Goal: Information Seeking & Learning: Learn about a topic

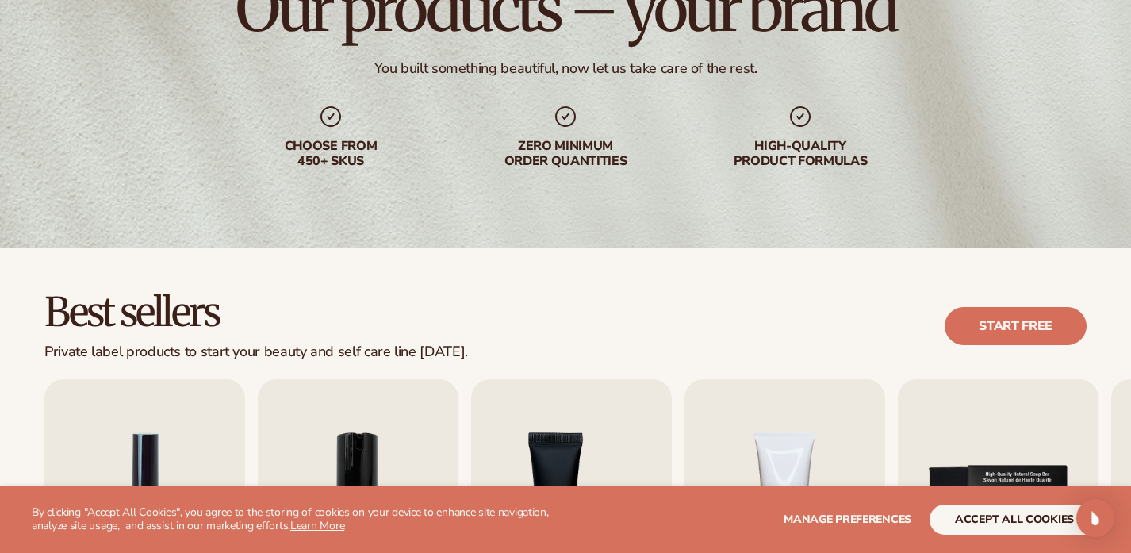
scroll to position [265, 0]
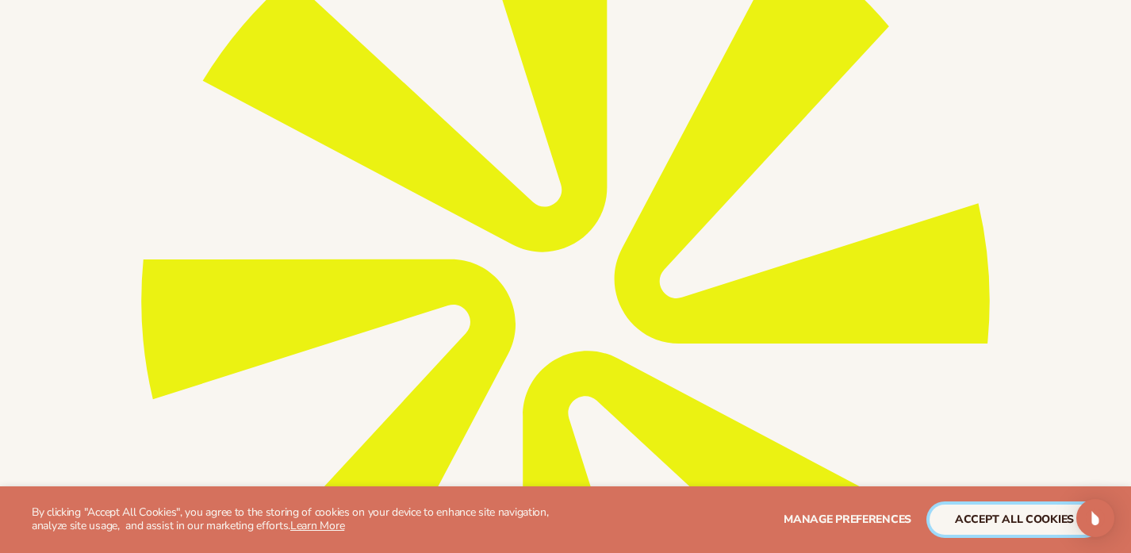
click at [1000, 512] on button "accept all cookies" at bounding box center [1015, 519] width 170 height 30
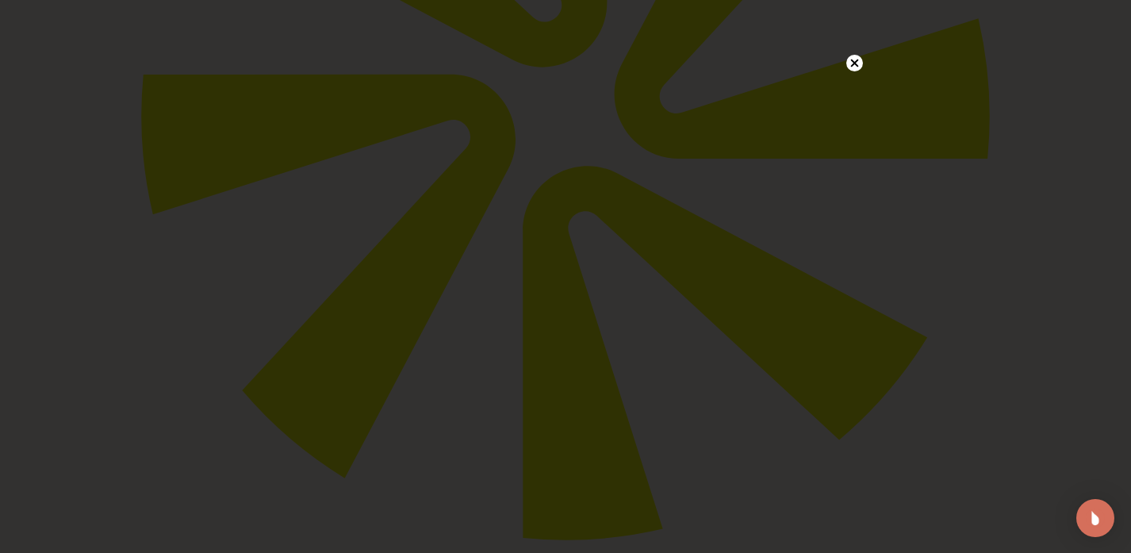
scroll to position [449, 0]
click at [849, 101] on circle at bounding box center [854, 95] width 17 height 17
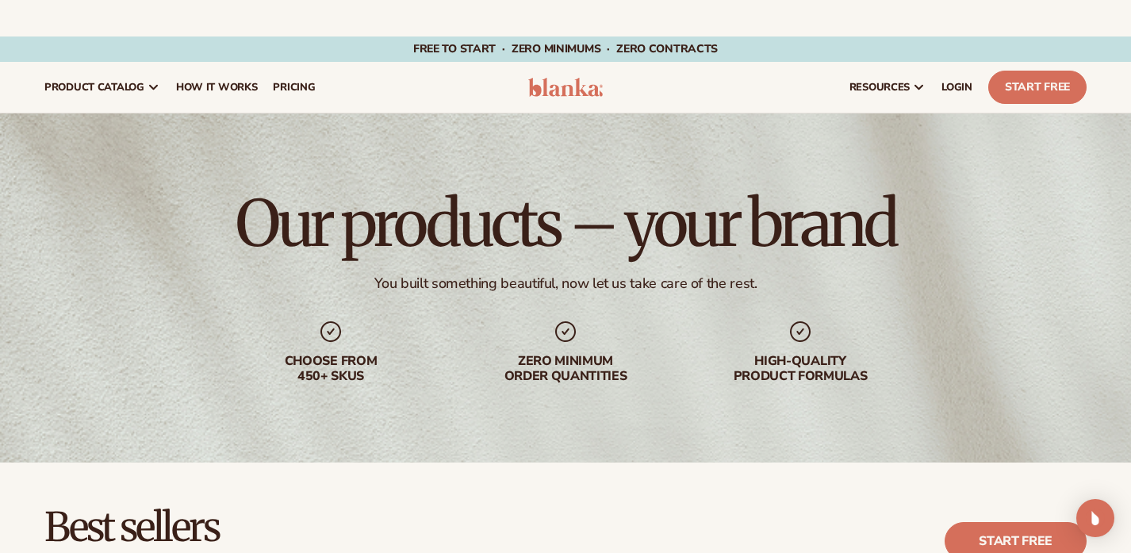
scroll to position [1095, 0]
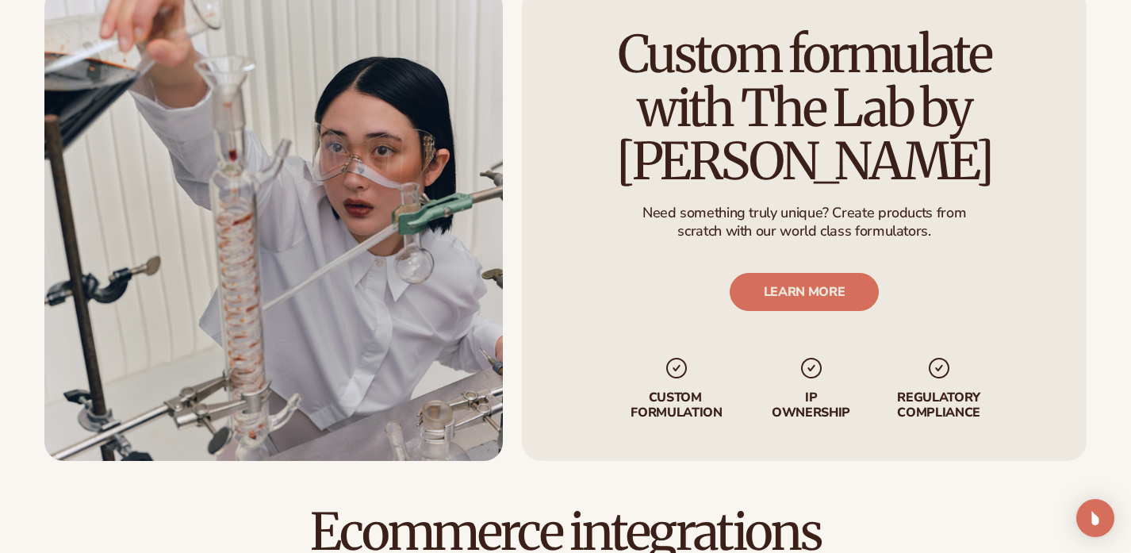
scroll to position [3209, 0]
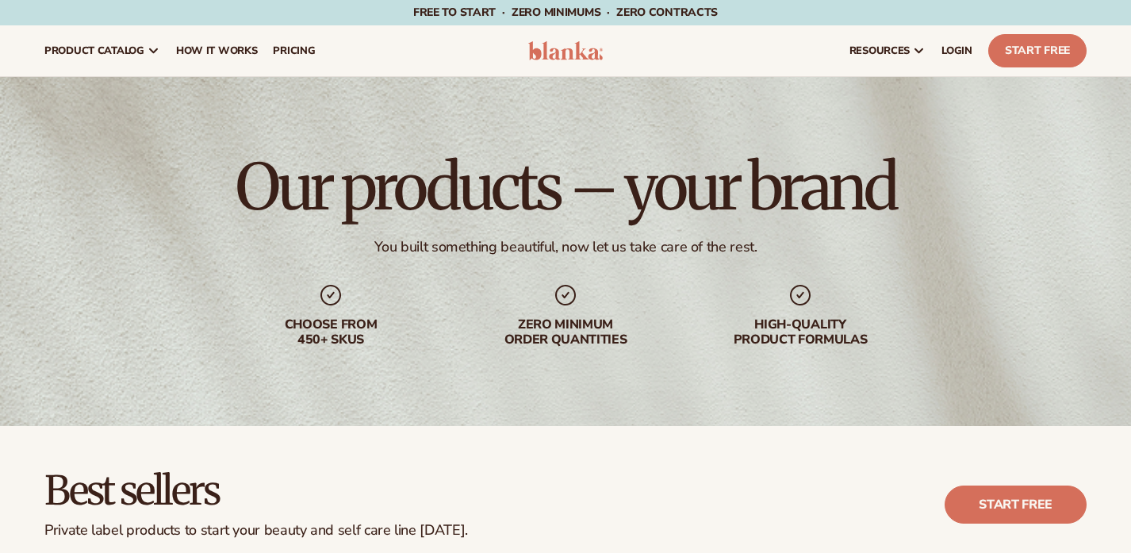
scroll to position [1095, 0]
